Goal: Transaction & Acquisition: Book appointment/travel/reservation

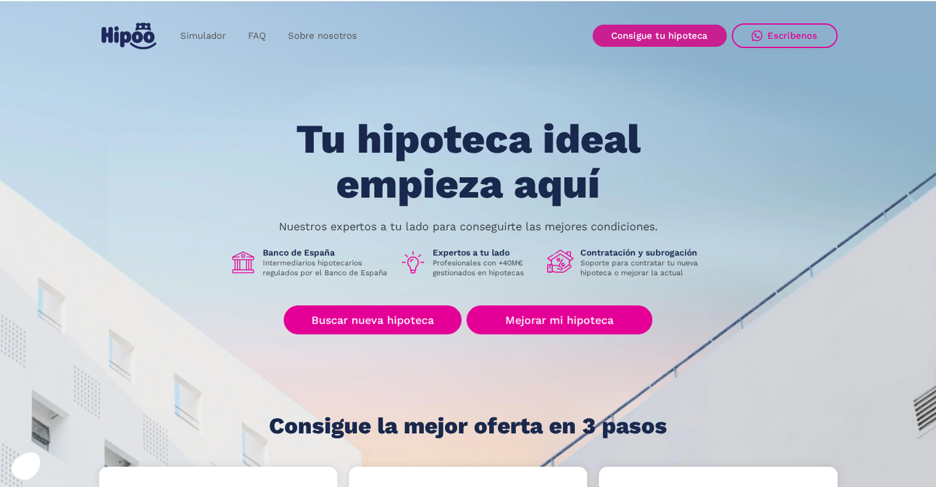
click at [670, 32] on link "Consigue tu hipoteca" at bounding box center [660, 36] width 134 height 22
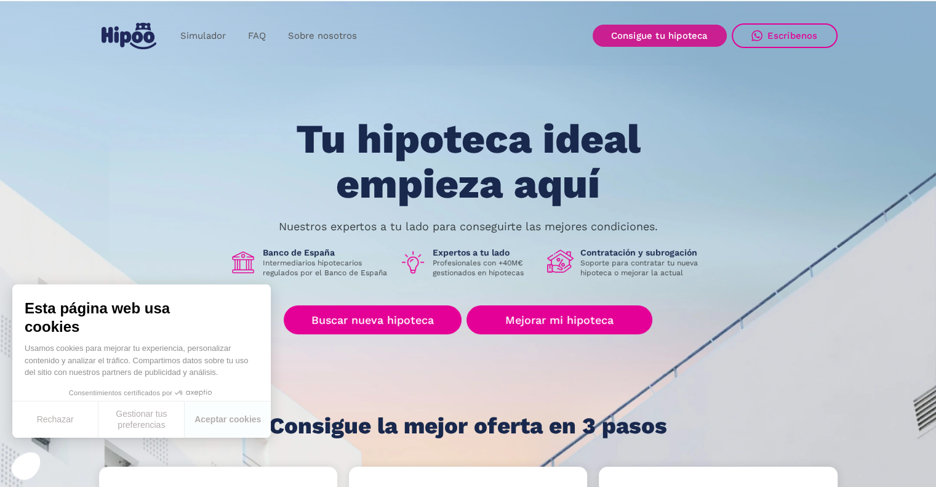
click at [662, 36] on link "Consigue tu hipoteca" at bounding box center [660, 36] width 134 height 22
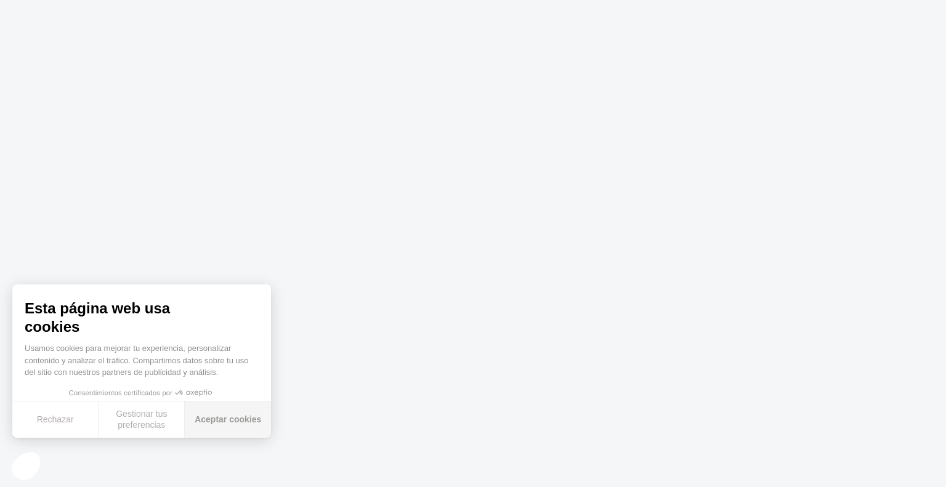
drag, startPoint x: 224, startPoint y: 416, endPoint x: 239, endPoint y: 408, distance: 16.8
click at [224, 417] on button "Aceptar cookies" at bounding box center [228, 419] width 86 height 36
